Goal: Information Seeking & Learning: Learn about a topic

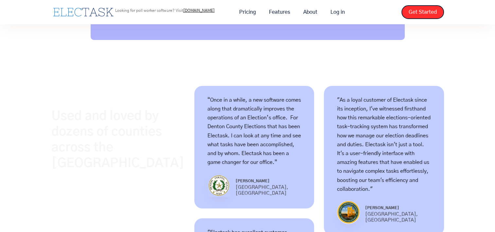
scroll to position [359, 0]
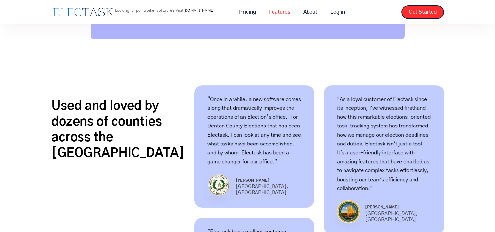
click at [279, 14] on link "Features" at bounding box center [279, 12] width 34 height 14
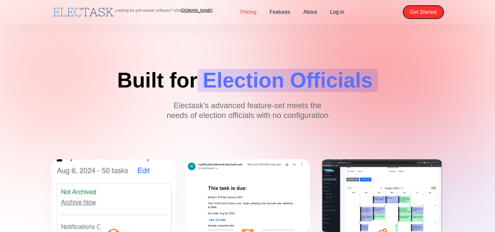
click at [252, 11] on link "Pricing" at bounding box center [248, 12] width 29 height 14
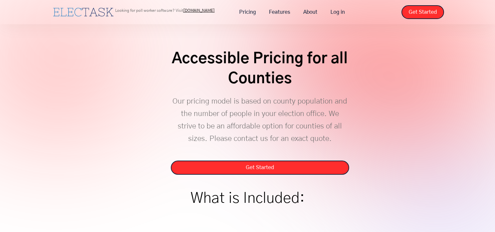
click at [194, 10] on link "[DOMAIN_NAME]" at bounding box center [198, 11] width 31 height 4
